Goal: Information Seeking & Learning: Check status

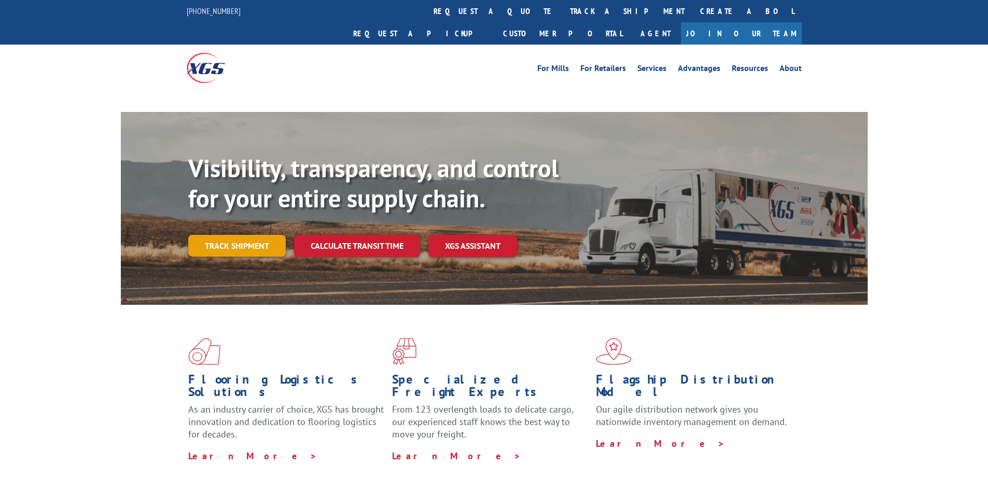
click at [235, 235] on link "Track shipment" at bounding box center [236, 246] width 97 height 22
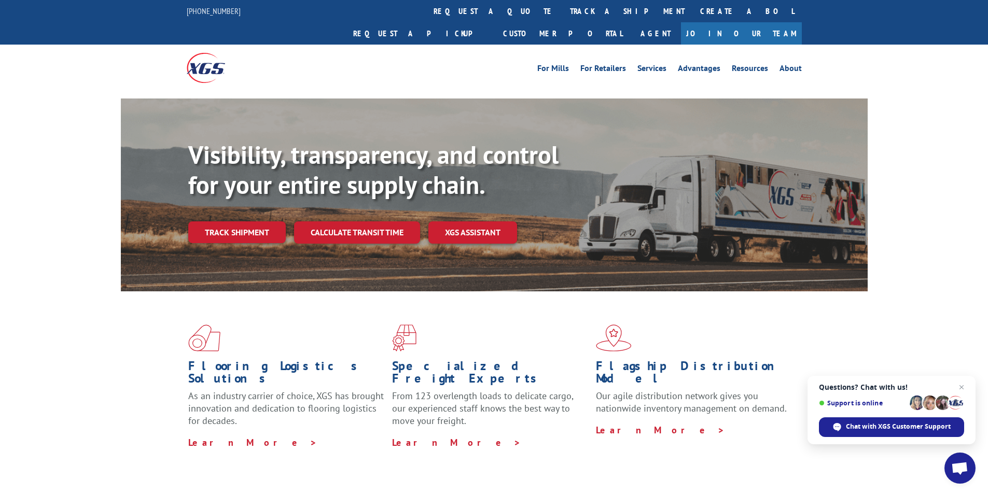
click at [119, 191] on div "Visibility, transparency, and control for your entire supply chain. Track shipm…" at bounding box center [494, 205] width 988 height 213
click at [243, 221] on link "Track shipment" at bounding box center [236, 232] width 97 height 22
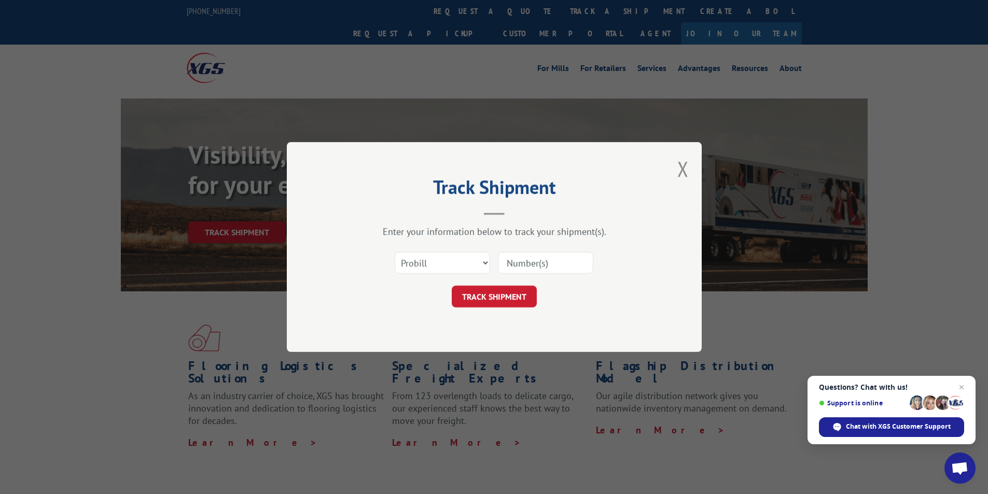
click at [525, 272] on input at bounding box center [545, 263] width 95 height 22
paste input "17496659"
type input "17496659"
click at [508, 296] on button "TRACK SHIPMENT" at bounding box center [494, 297] width 85 height 22
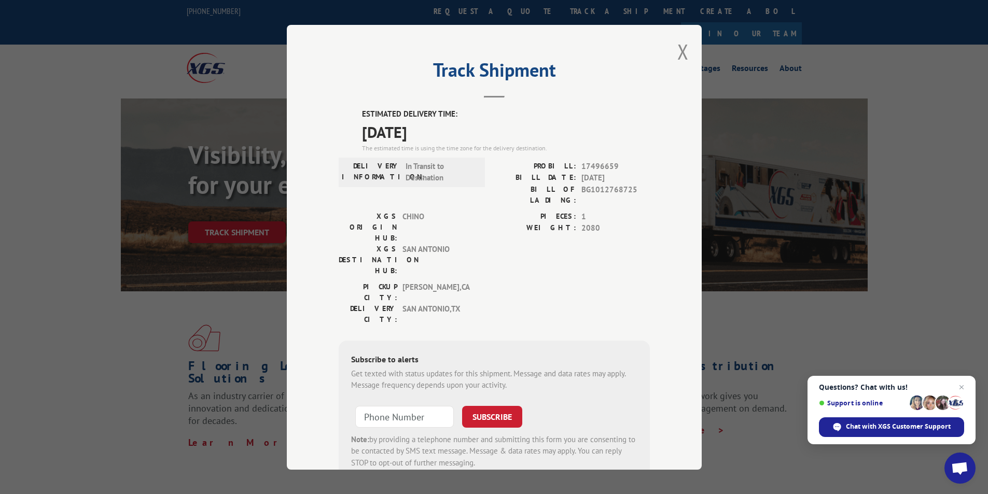
click at [686, 55] on div "Track Shipment ESTIMATED DELIVERY TIME: [DATE] The estimated time is using the …" at bounding box center [494, 247] width 415 height 445
click at [683, 53] on button "Close modal" at bounding box center [682, 51] width 11 height 27
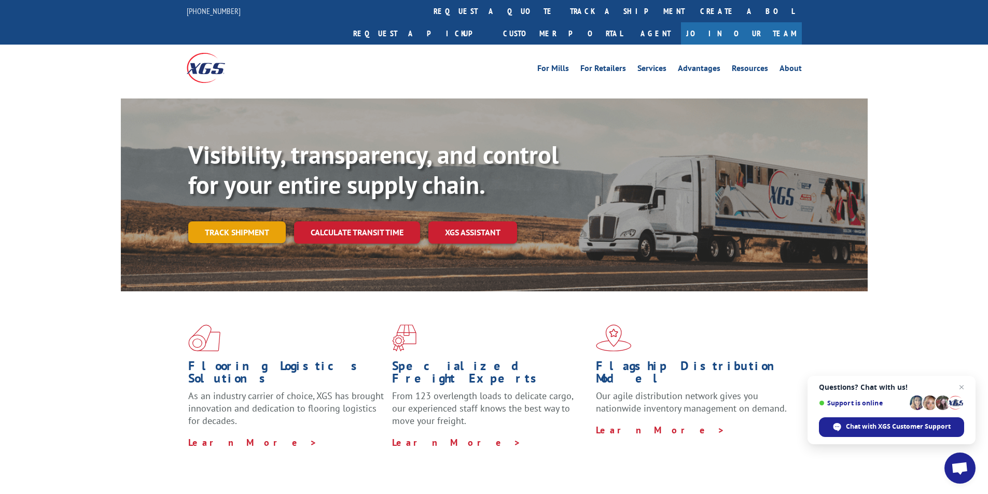
click at [230, 221] on link "Track shipment" at bounding box center [236, 232] width 97 height 22
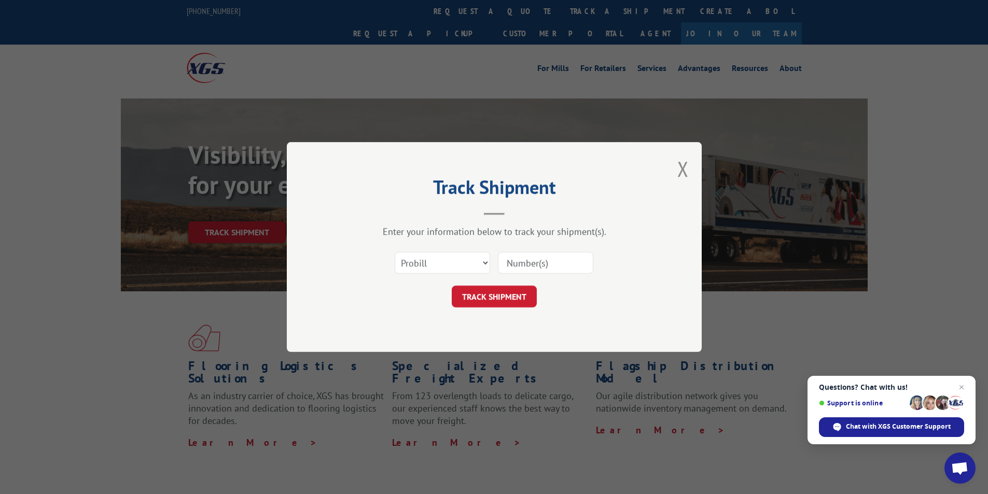
click at [552, 261] on input at bounding box center [545, 263] width 95 height 22
paste input "17612038"
type input "17612038"
click at [518, 292] on button "TRACK SHIPMENT" at bounding box center [494, 297] width 85 height 22
